Goal: Navigation & Orientation: Find specific page/section

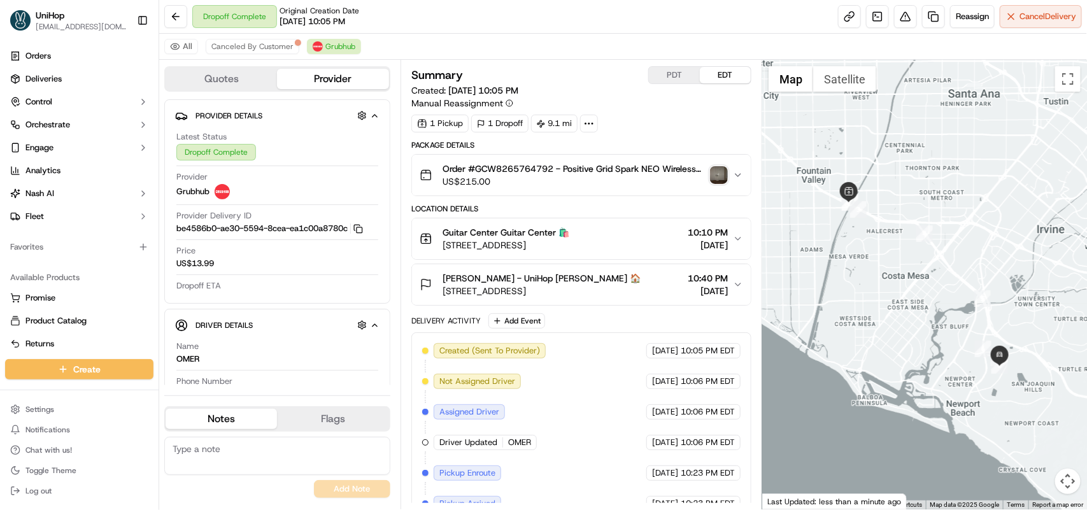
click at [721, 182] on img "button" at bounding box center [719, 175] width 18 height 18
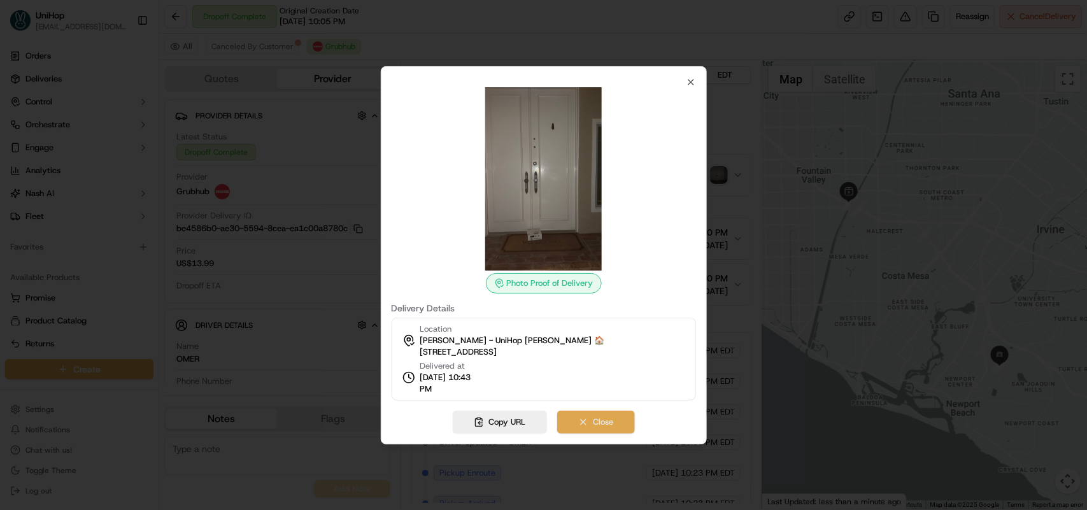
click at [578, 419] on button "Close" at bounding box center [596, 422] width 78 height 23
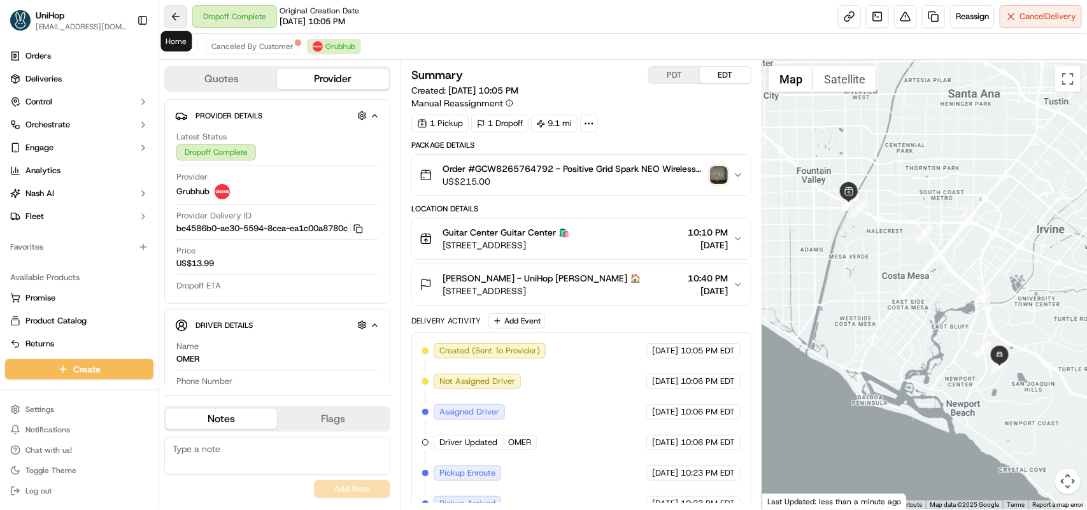
click at [173, 23] on button at bounding box center [175, 16] width 23 height 23
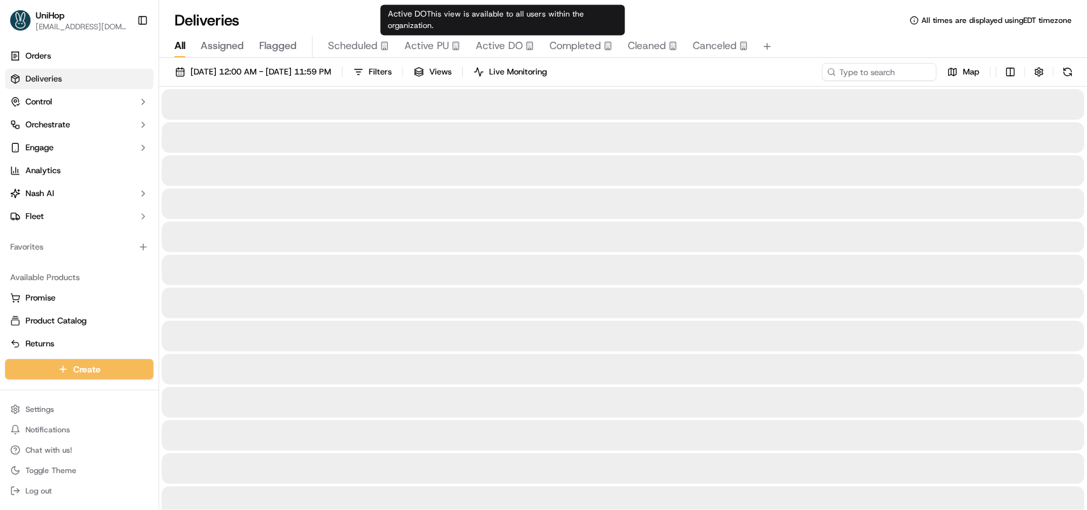
click at [486, 52] on span "Active DO" at bounding box center [499, 45] width 47 height 15
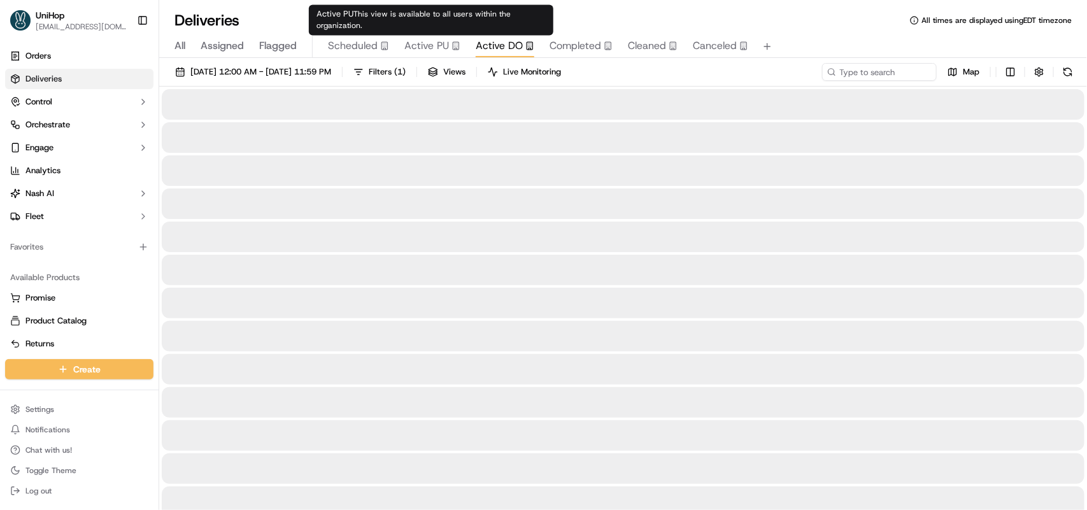
click at [431, 45] on span "Active PU" at bounding box center [427, 45] width 45 height 15
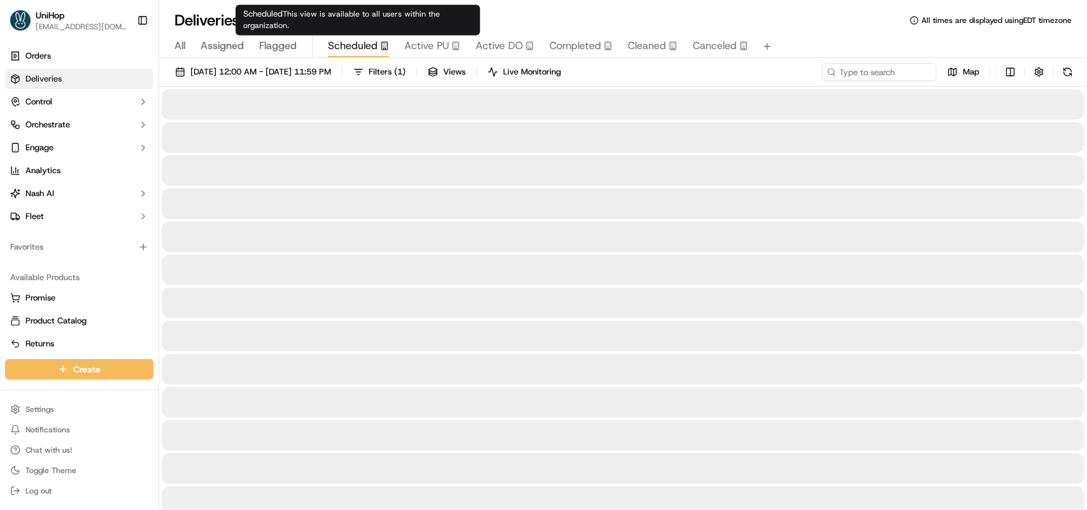
click at [364, 43] on span "Scheduled" at bounding box center [353, 45] width 50 height 15
